Goal: Navigation & Orientation: Find specific page/section

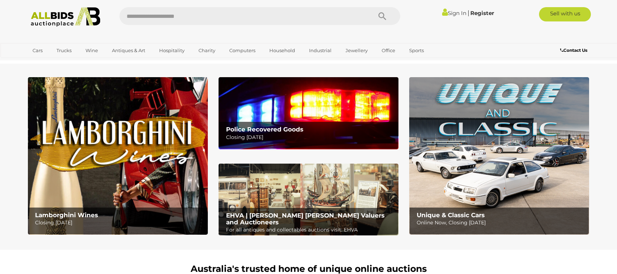
click at [296, 199] on img at bounding box center [309, 200] width 180 height 72
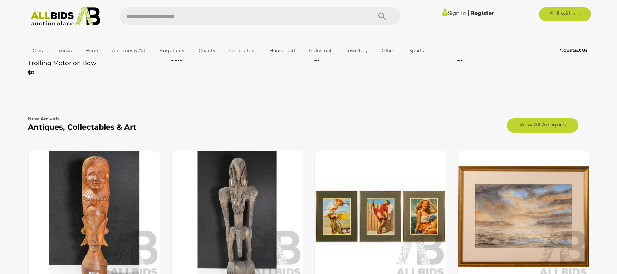
scroll to position [1455, 0]
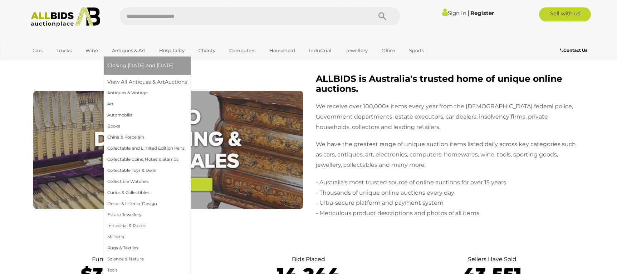
click at [106, 103] on div "Closing on Wednesday and Thursday View All Antiques & Art Auctions Antiques & V…" at bounding box center [147, 174] width 87 height 234
click at [117, 106] on link "Art" at bounding box center [147, 104] width 80 height 11
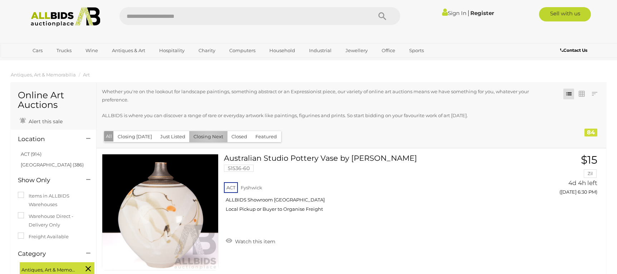
click at [207, 137] on button "Closing Next" at bounding box center [208, 136] width 38 height 11
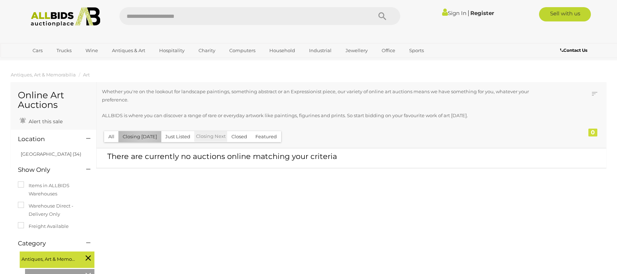
click at [143, 138] on button "Closing [DATE]" at bounding box center [139, 136] width 43 height 11
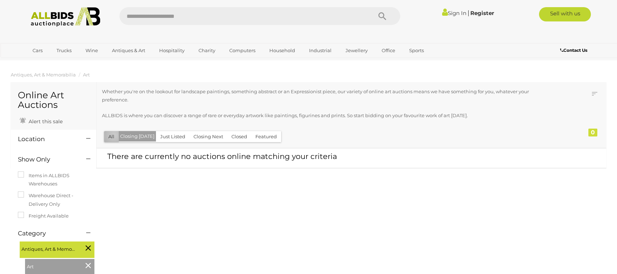
click at [114, 136] on button "All" at bounding box center [111, 136] width 15 height 11
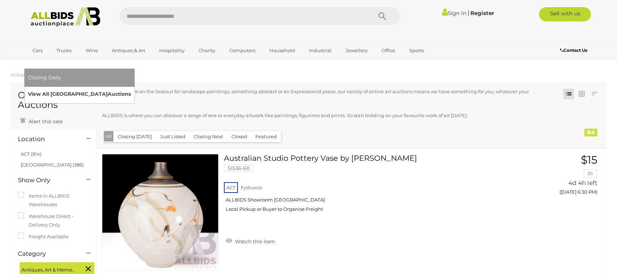
click at [131, 89] on link "View All Sydney Auctions" at bounding box center [79, 94] width 103 height 11
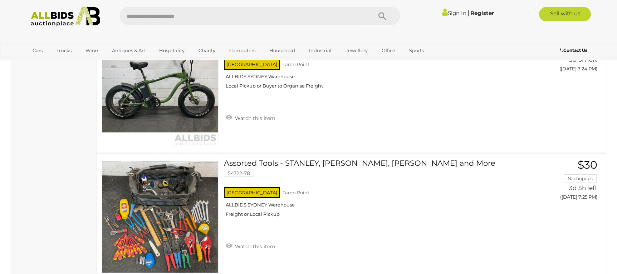
scroll to position [8042, 0]
